Goal: Information Seeking & Learning: Find contact information

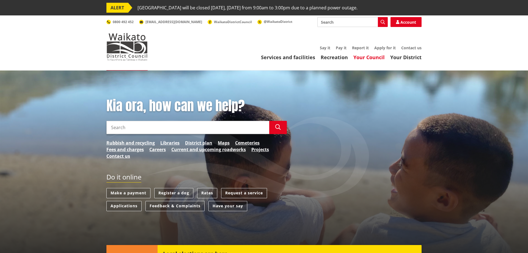
click at [372, 58] on link "Your Council" at bounding box center [368, 57] width 31 height 7
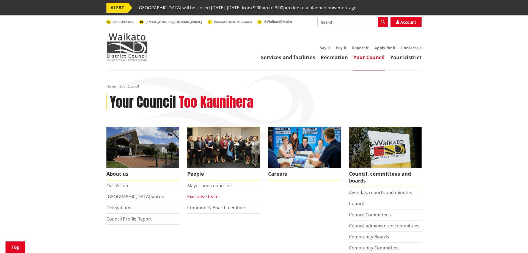
scroll to position [84, 0]
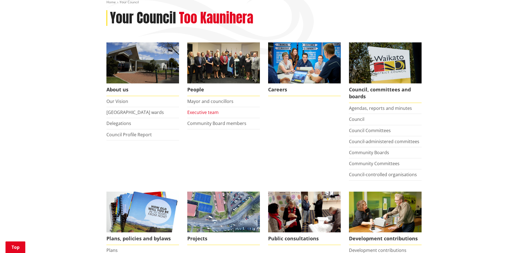
click at [211, 113] on link "Executive team" at bounding box center [202, 112] width 31 height 6
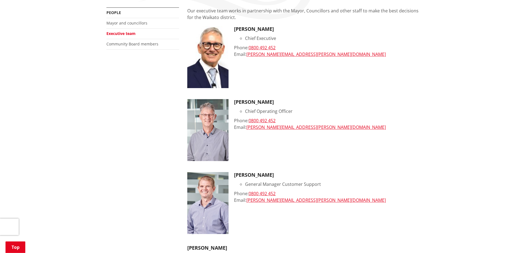
scroll to position [84, 0]
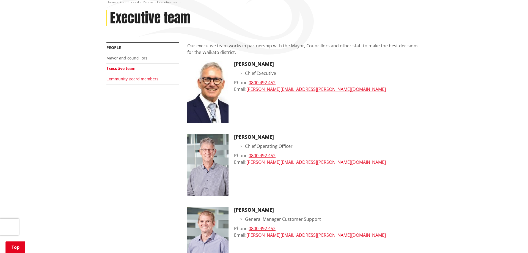
click at [134, 80] on link "Community Board members" at bounding box center [132, 78] width 52 height 5
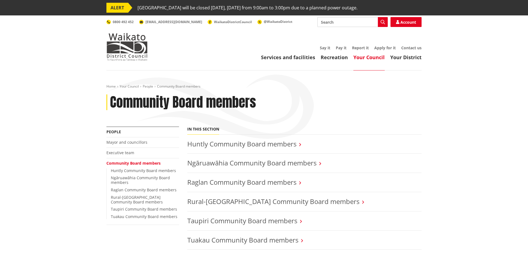
scroll to position [84, 0]
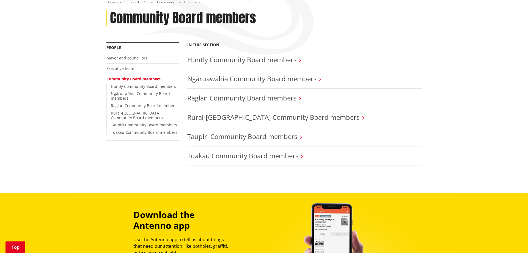
click at [224, 68] on li "Huntly Community Board members" at bounding box center [304, 59] width 234 height 19
click at [224, 63] on link "Huntly Community Board members" at bounding box center [241, 59] width 109 height 9
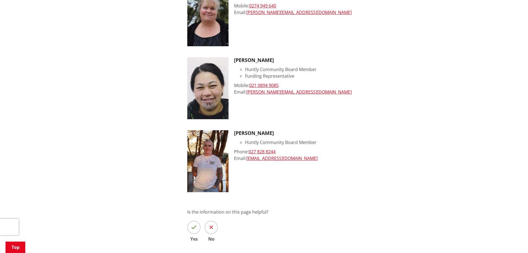
scroll to position [533, 0]
